Goal: Contribute content: Add original content to the website for others to see

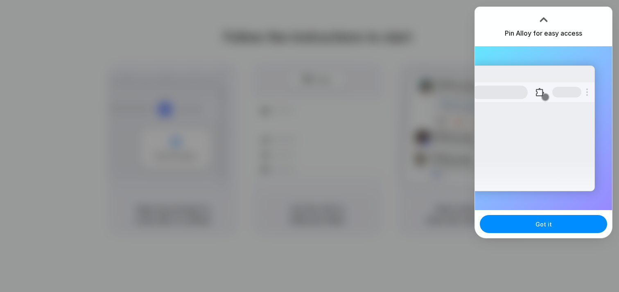
click at [537, 213] on div "Got it" at bounding box center [543, 224] width 137 height 28
click at [537, 220] on span "Got it" at bounding box center [543, 224] width 16 height 9
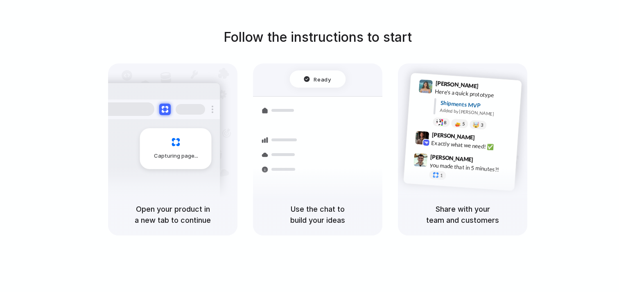
click at [497, 117] on div "Shipments MVP Added by Alloy" at bounding box center [477, 109] width 76 height 21
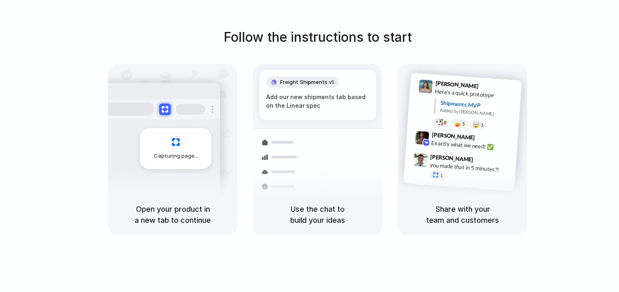
click at [382, 32] on h1 "Follow the instructions to start" at bounding box center [317, 37] width 188 height 20
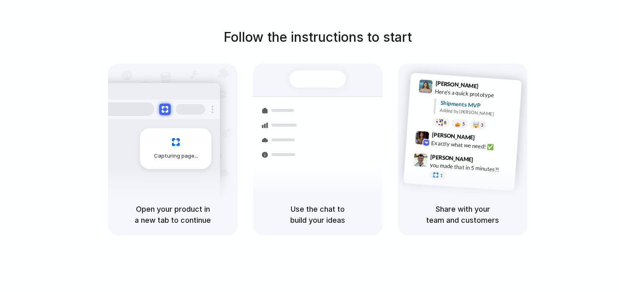
click at [382, 32] on h1 "Follow the instructions to start" at bounding box center [317, 37] width 188 height 20
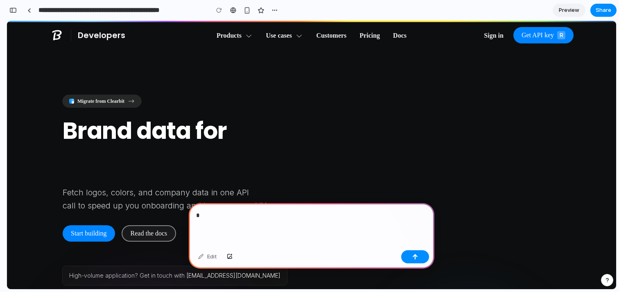
click at [242, 219] on p "*" at bounding box center [311, 215] width 231 height 10
click at [284, 216] on p "*" at bounding box center [311, 215] width 231 height 10
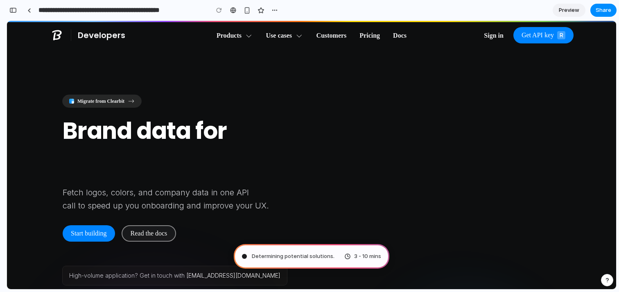
click at [328, 253] on span "Determining potential solutions ." at bounding box center [293, 256] width 83 height 8
click at [379, 32] on span "Pricing" at bounding box center [369, 36] width 20 height 10
click at [247, 11] on div "button" at bounding box center [246, 10] width 7 height 7
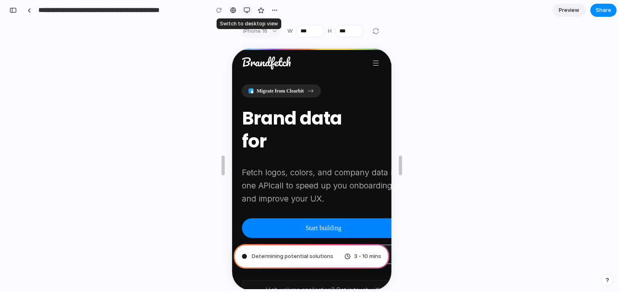
click at [244, 12] on div "button" at bounding box center [246, 10] width 7 height 7
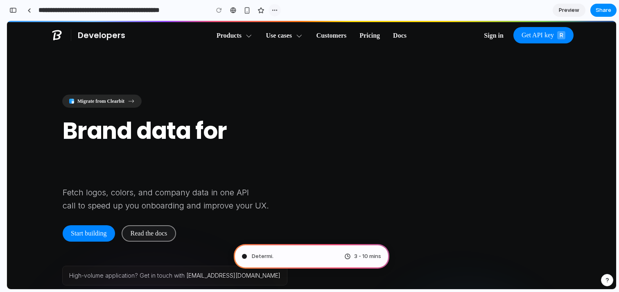
click at [272, 9] on div "button" at bounding box center [274, 10] width 7 height 7
click at [272, 9] on div "Duplicate Delete" at bounding box center [309, 146] width 619 height 292
type input "**********"
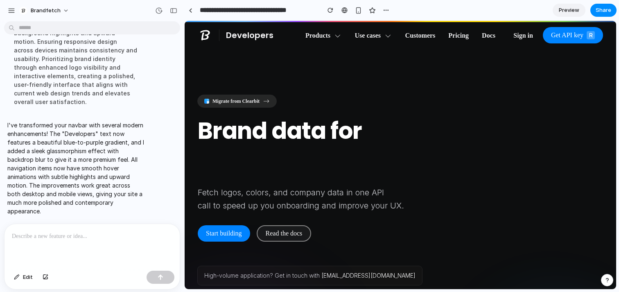
scroll to position [134, 0]
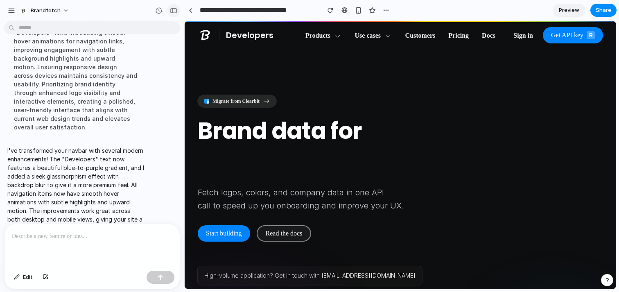
click at [176, 11] on div "button" at bounding box center [173, 11] width 7 height 6
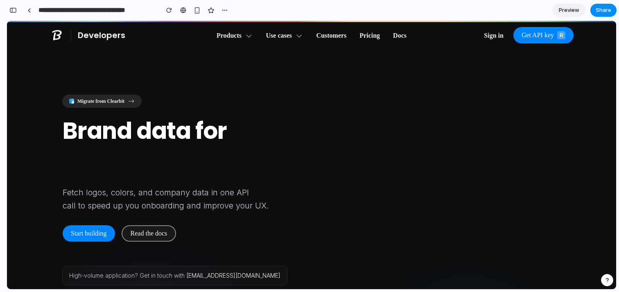
scroll to position [315, 0]
click at [571, 11] on span "Preview" at bounding box center [568, 10] width 20 height 8
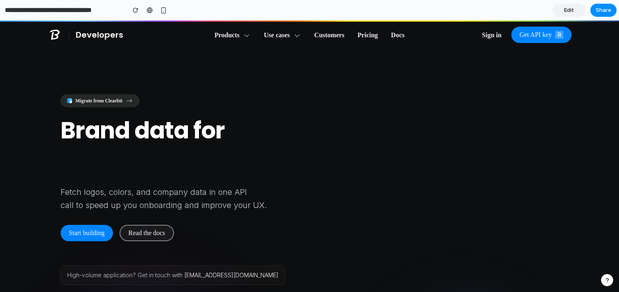
click at [571, 11] on span "Edit" at bounding box center [569, 10] width 10 height 8
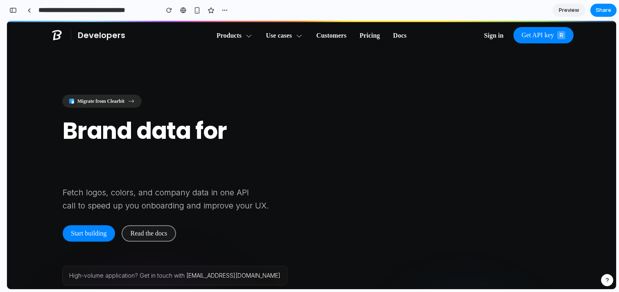
scroll to position [112, 0]
